Goal: Task Accomplishment & Management: Use online tool/utility

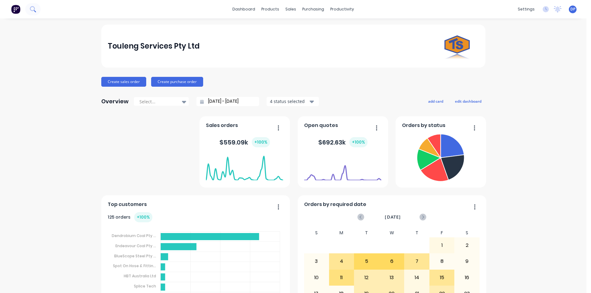
click at [34, 10] on icon at bounding box center [32, 8] width 5 height 5
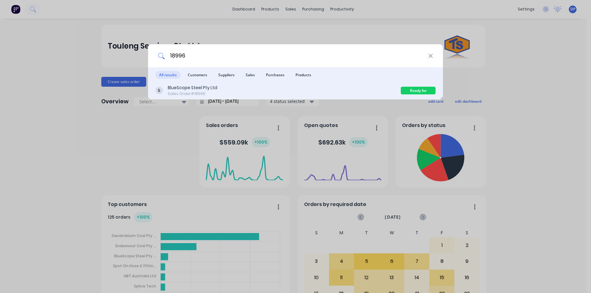
type input "18996"
click at [219, 90] on div "BlueScope Steel Pty Ltd Sales Order #18996" at bounding box center [277, 91] width 245 height 12
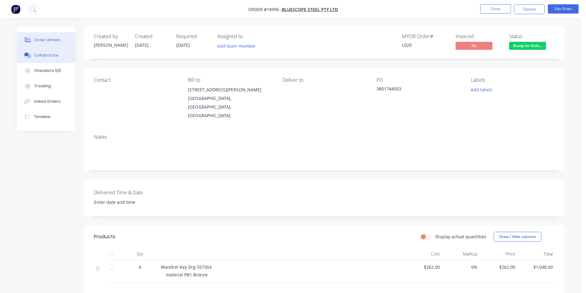
click at [42, 58] on div "Collaborate" at bounding box center [46, 56] width 24 height 6
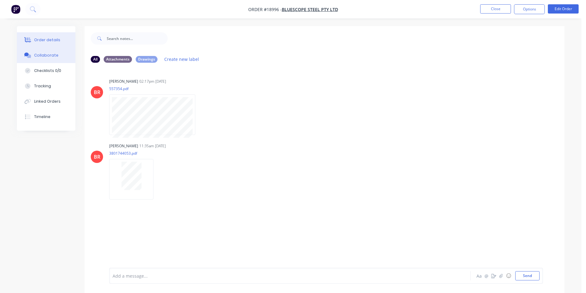
click at [36, 39] on div "Order details" at bounding box center [47, 40] width 26 height 6
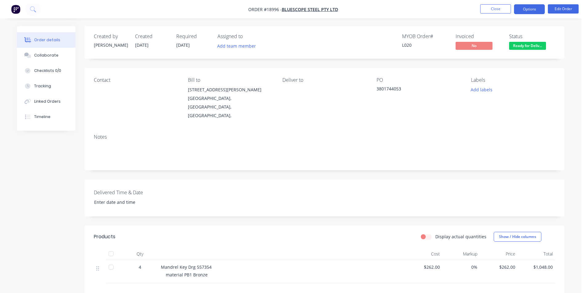
click at [530, 8] on button "Options" at bounding box center [529, 9] width 31 height 10
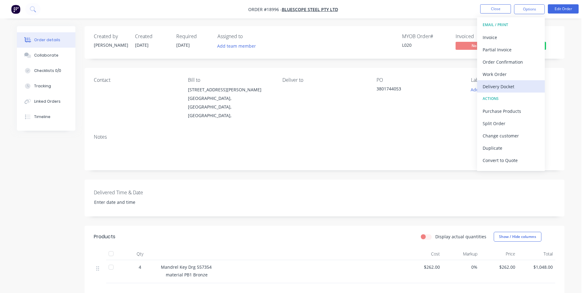
click at [502, 83] on div "Delivery Docket" at bounding box center [511, 86] width 57 height 9
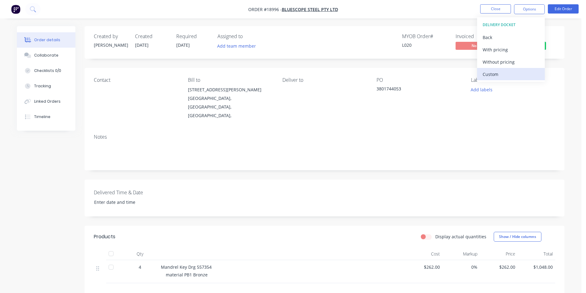
click at [501, 76] on div "Custom" at bounding box center [511, 74] width 57 height 9
click at [498, 34] on div "Back" at bounding box center [511, 37] width 57 height 9
click at [505, 65] on div "Without pricing" at bounding box center [511, 62] width 57 height 9
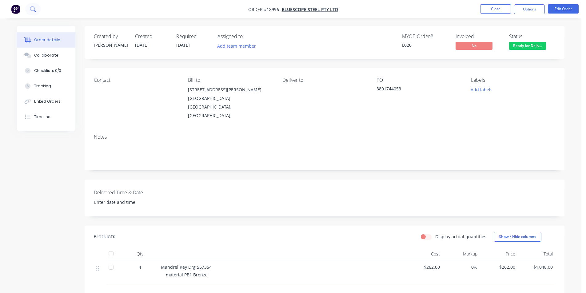
click at [33, 5] on button at bounding box center [32, 9] width 15 height 12
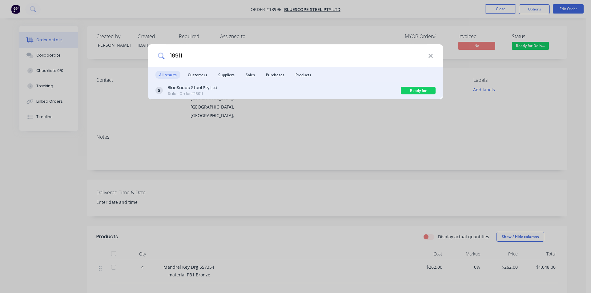
type input "18911"
click at [221, 88] on div "BlueScope Steel Pty Ltd Sales Order #18911" at bounding box center [277, 91] width 245 height 12
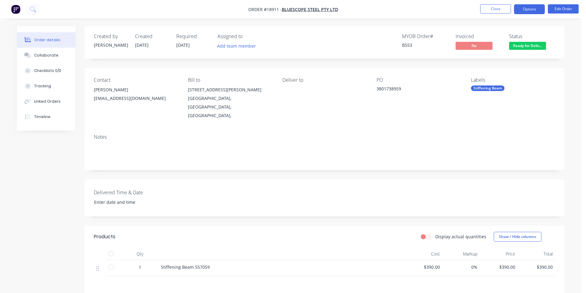
click at [533, 7] on button "Options" at bounding box center [529, 9] width 31 height 10
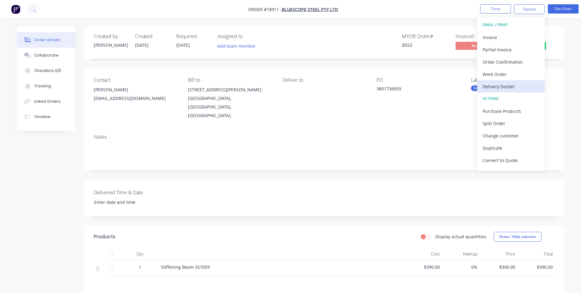
click at [509, 85] on div "Delivery Docket" at bounding box center [511, 86] width 57 height 9
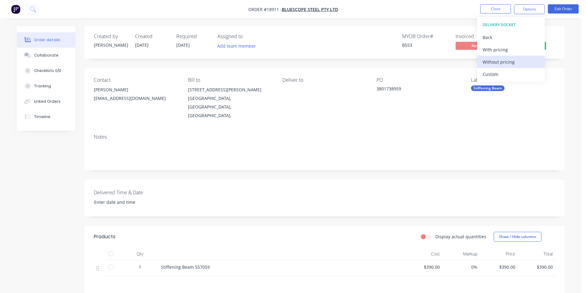
click at [505, 64] on div "Without pricing" at bounding box center [511, 62] width 57 height 9
click at [14, 11] on img "button" at bounding box center [15, 9] width 9 height 9
